Goal: Task Accomplishment & Management: Manage account settings

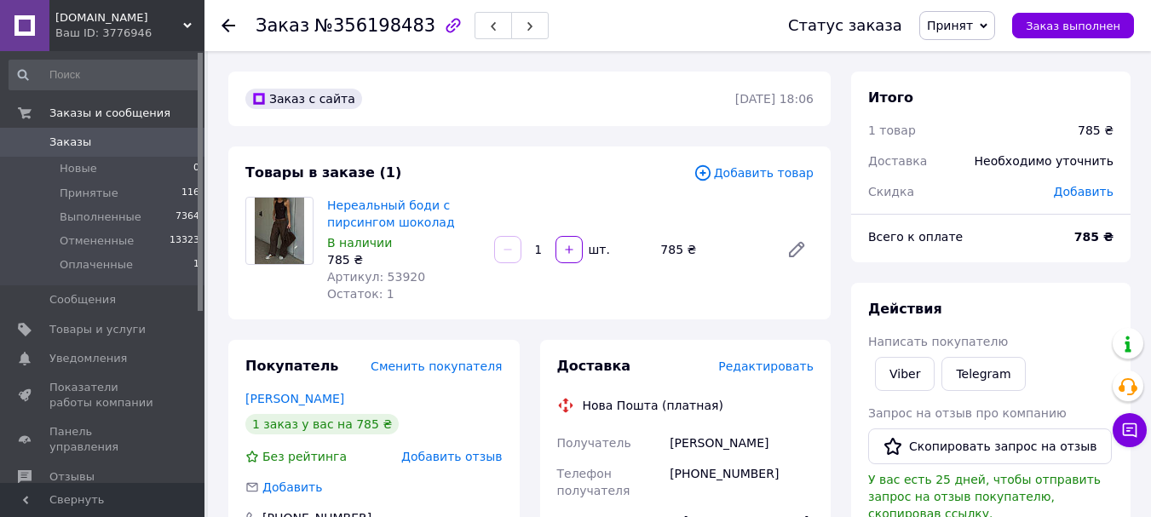
click at [385, 31] on span "№356198483" at bounding box center [374, 25] width 121 height 20
click at [384, 30] on span "№356198483" at bounding box center [374, 25] width 121 height 20
copy span "356198483"
click at [406, 46] on div "Заказ №356198483" at bounding box center [505, 25] width 499 height 51
click at [722, 477] on div "[PHONE_NUMBER]" at bounding box center [741, 483] width 151 height 48
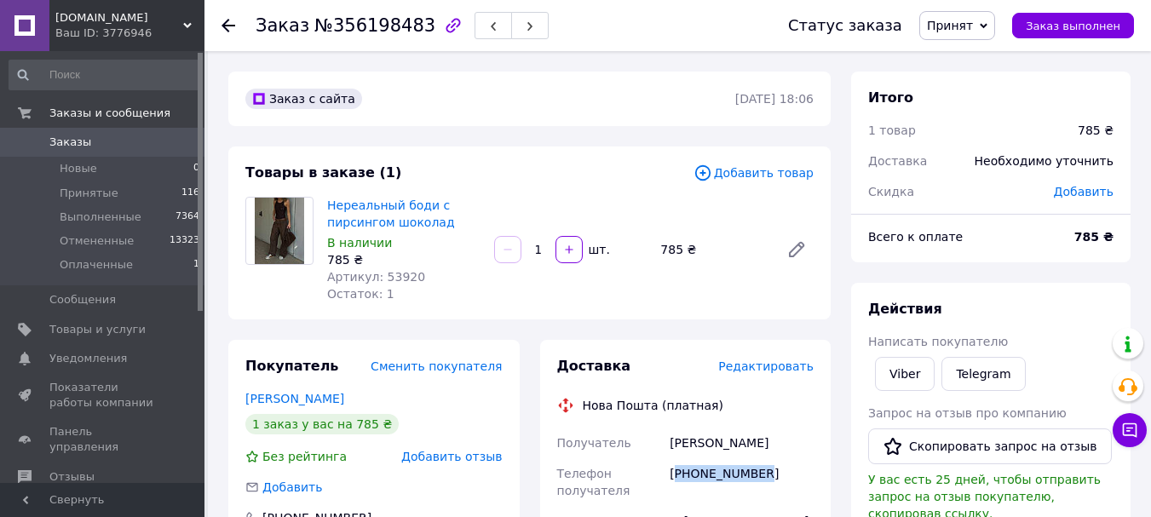
click at [722, 477] on div "[PHONE_NUMBER]" at bounding box center [741, 483] width 151 height 48
copy div "380660944805"
drag, startPoint x: 1137, startPoint y: 143, endPoint x: 1007, endPoint y: 53, distance: 157.9
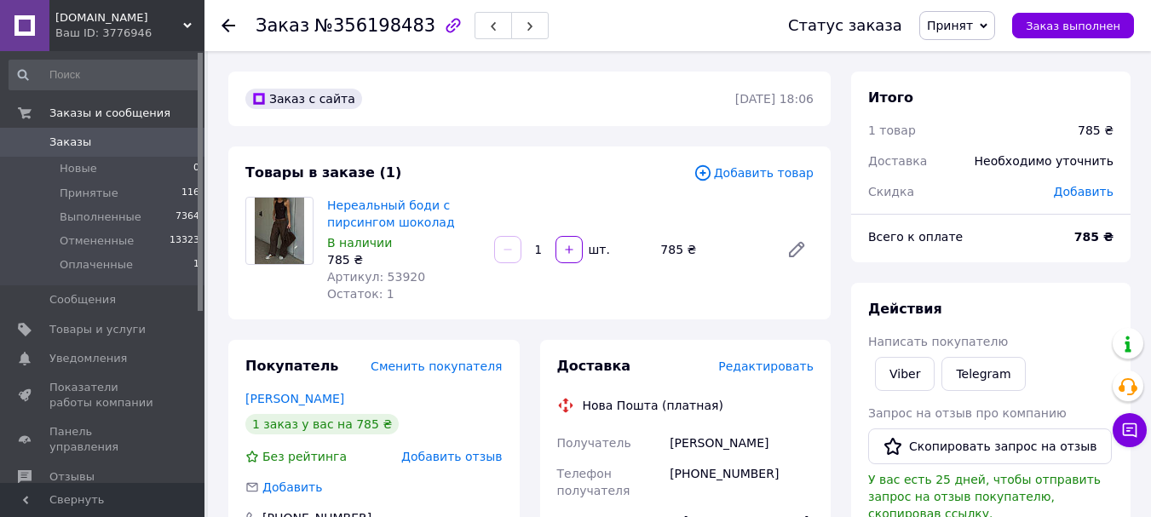
click at [995, 28] on span "Принят" at bounding box center [958, 25] width 76 height 29
click at [979, 85] on li "Отменен" at bounding box center [965, 85] width 90 height 26
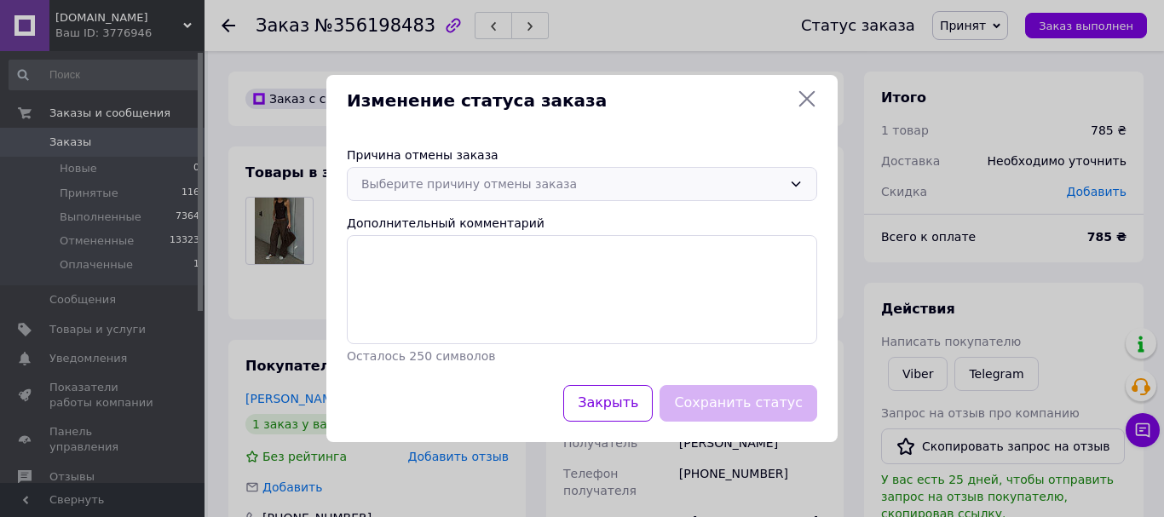
click at [657, 167] on div "Выберите причину отмены заказа" at bounding box center [582, 184] width 470 height 34
click at [467, 179] on div "Выберите причину отмены заказа" at bounding box center [571, 184] width 421 height 19
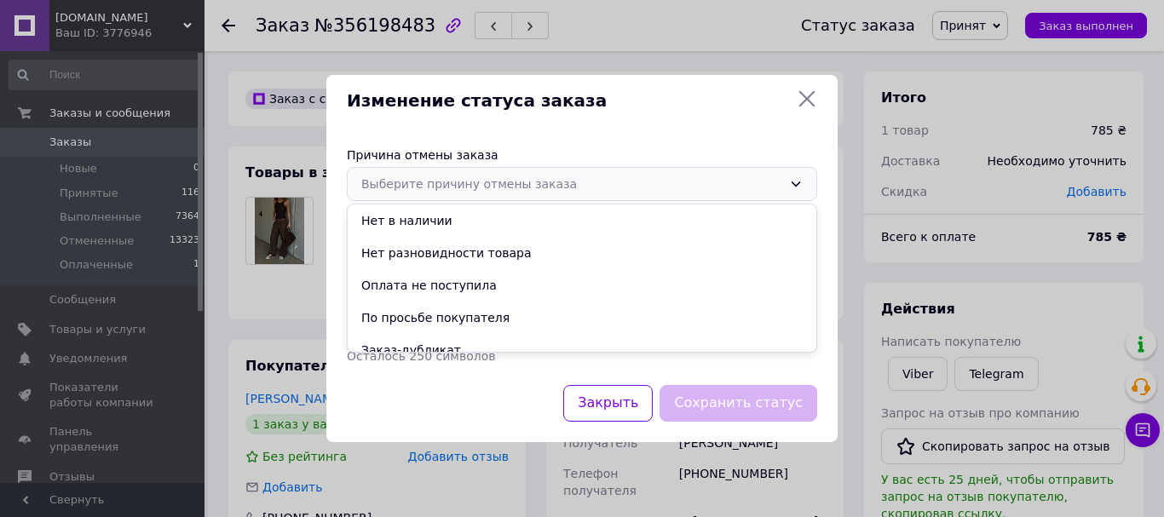
click at [442, 281] on li "Оплата не поступила" at bounding box center [582, 285] width 469 height 32
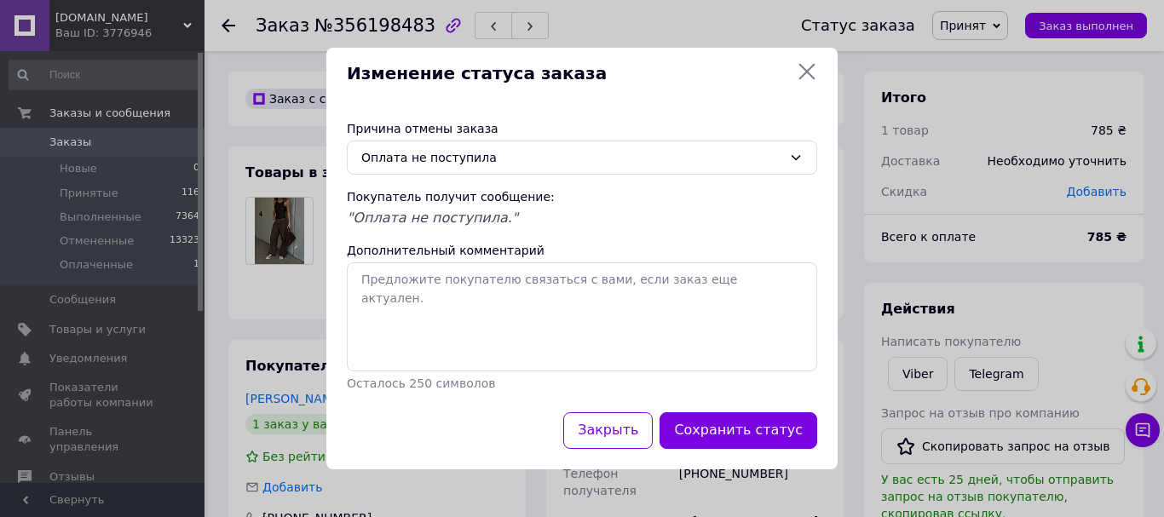
click at [712, 430] on button "Сохранить статус" at bounding box center [739, 430] width 158 height 37
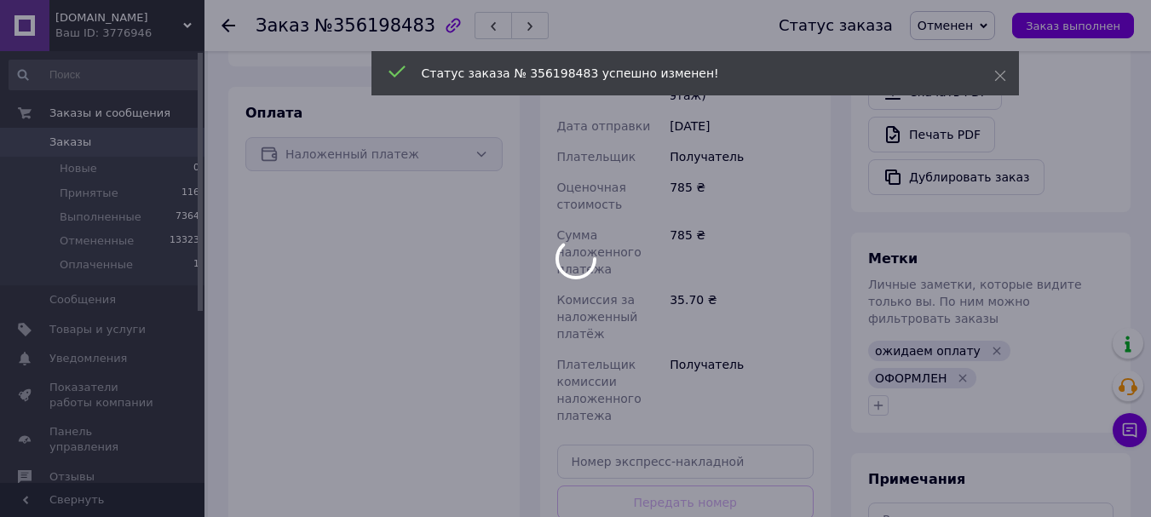
scroll to position [481, 0]
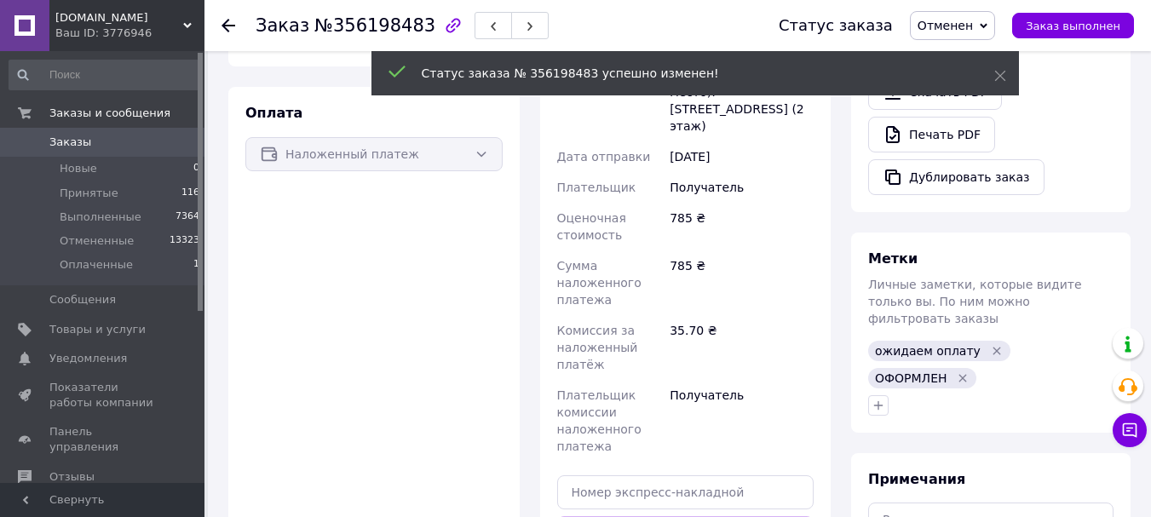
click at [878, 344] on span "ожидаем оплату" at bounding box center [928, 351] width 106 height 14
click at [881, 399] on icon "button" at bounding box center [879, 406] width 14 height 14
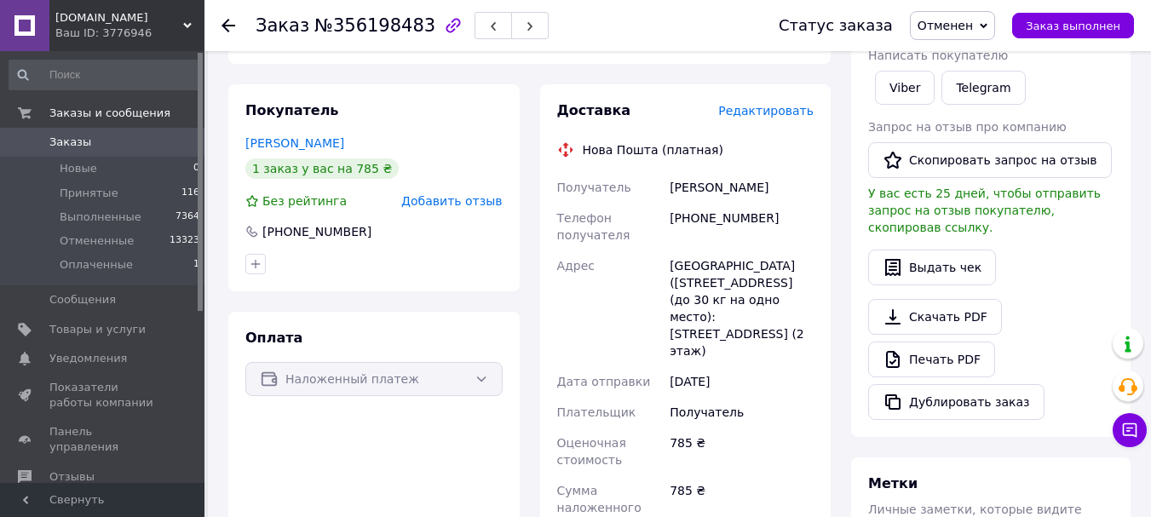
scroll to position [426, 0]
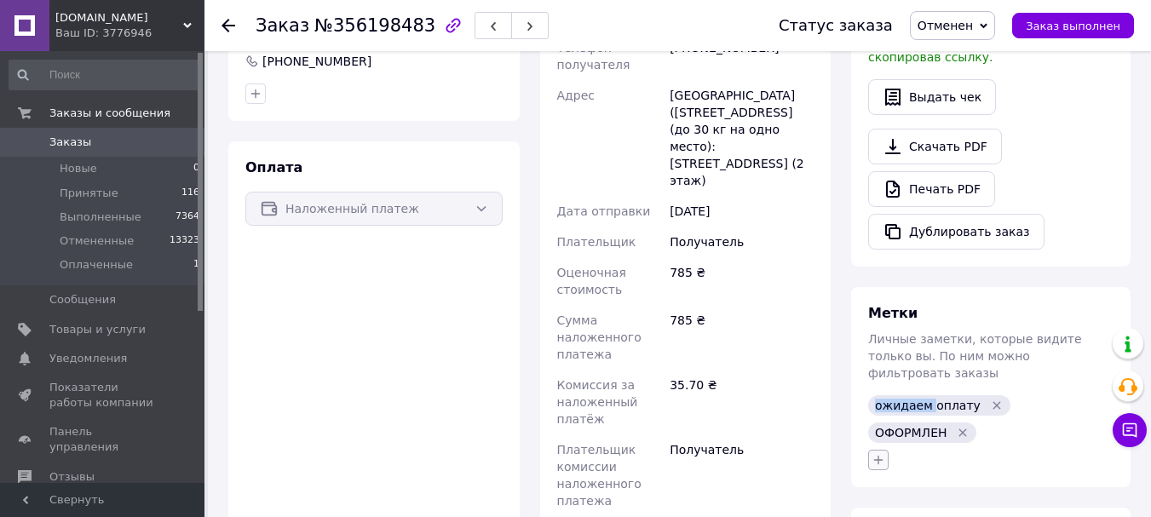
click at [884, 453] on icon "button" at bounding box center [879, 460] width 14 height 14
type input "акт"
checkbox input "true"
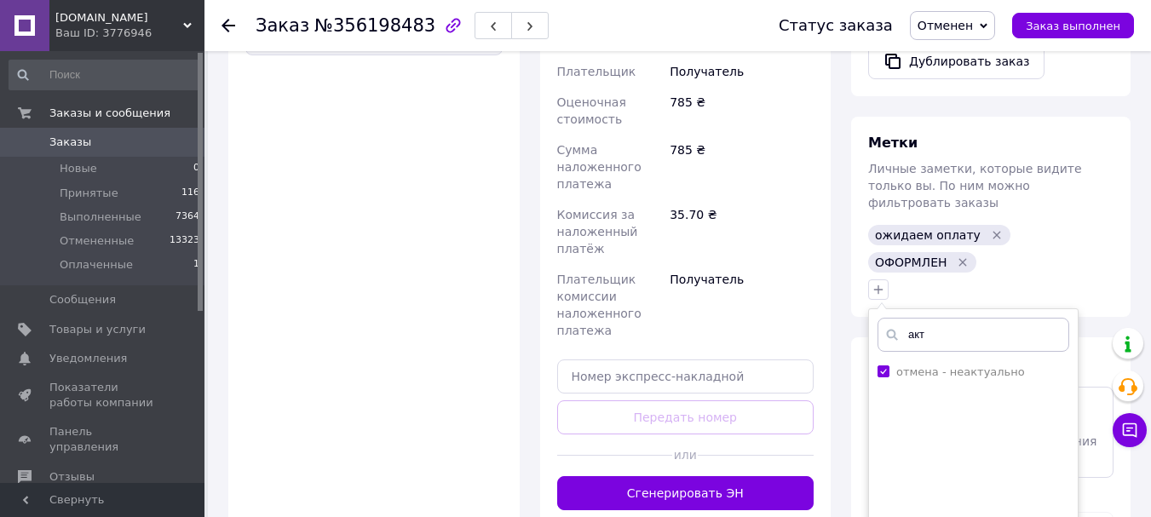
scroll to position [682, 0]
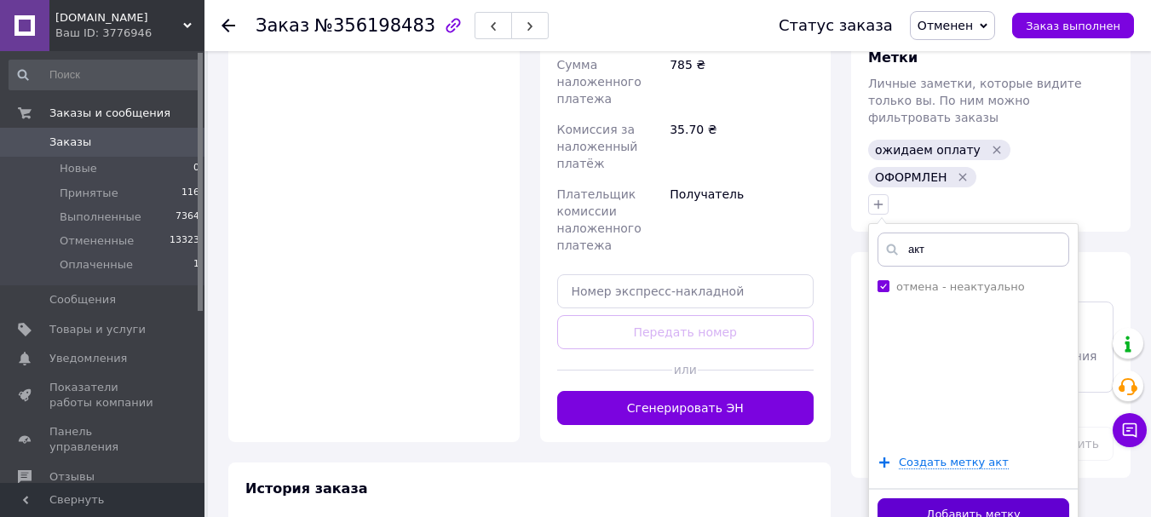
type input "акт"
click at [963, 499] on button "Добавить метку" at bounding box center [974, 515] width 192 height 33
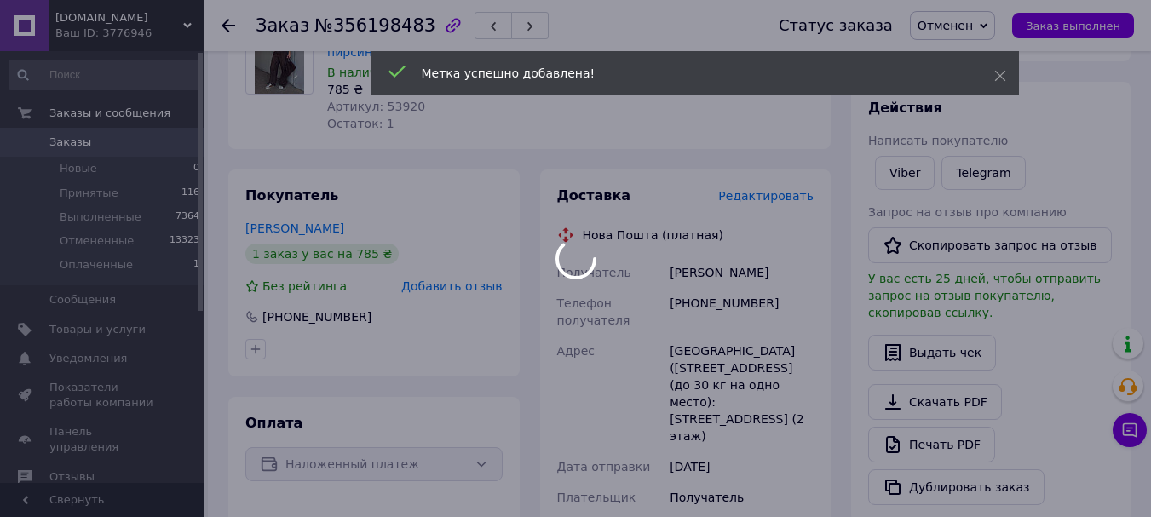
scroll to position [0, 0]
